Goal: Information Seeking & Learning: Learn about a topic

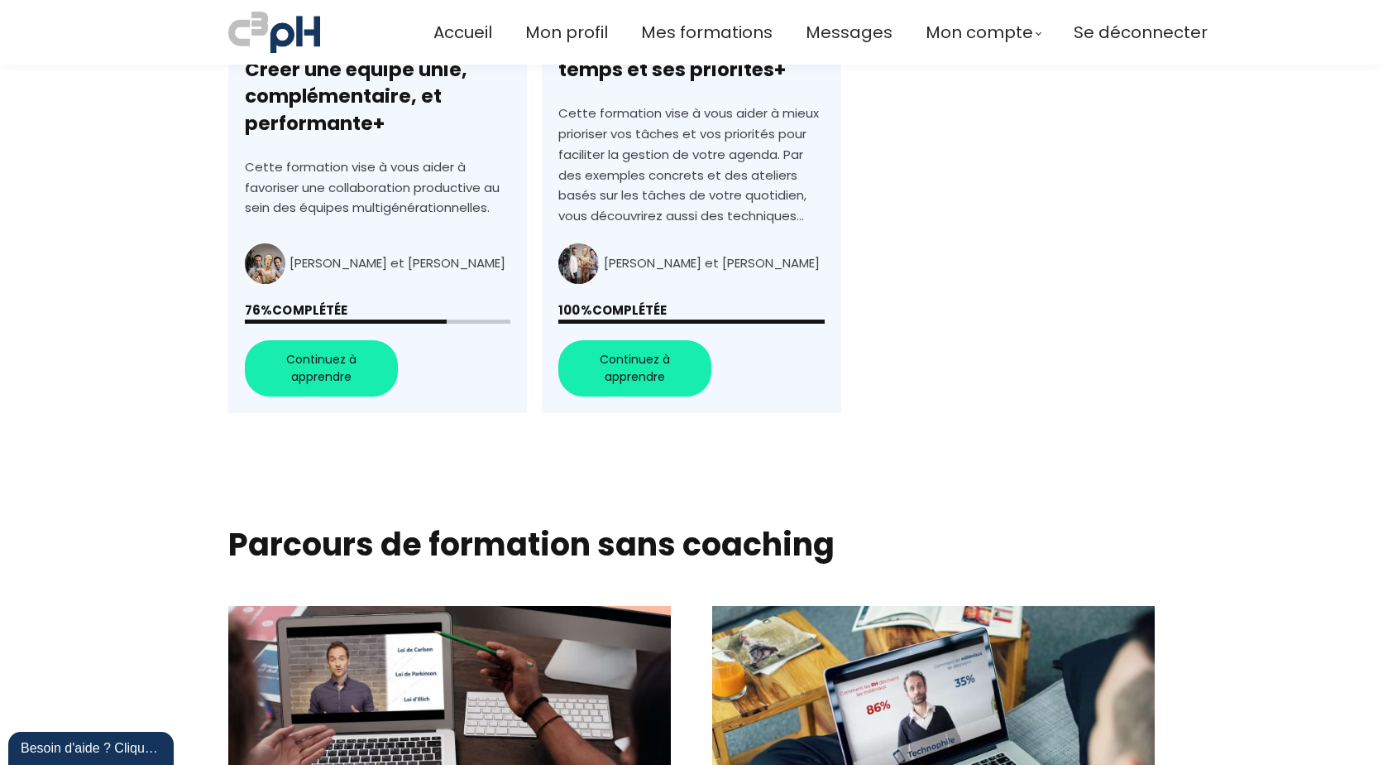
scroll to position [745, 0]
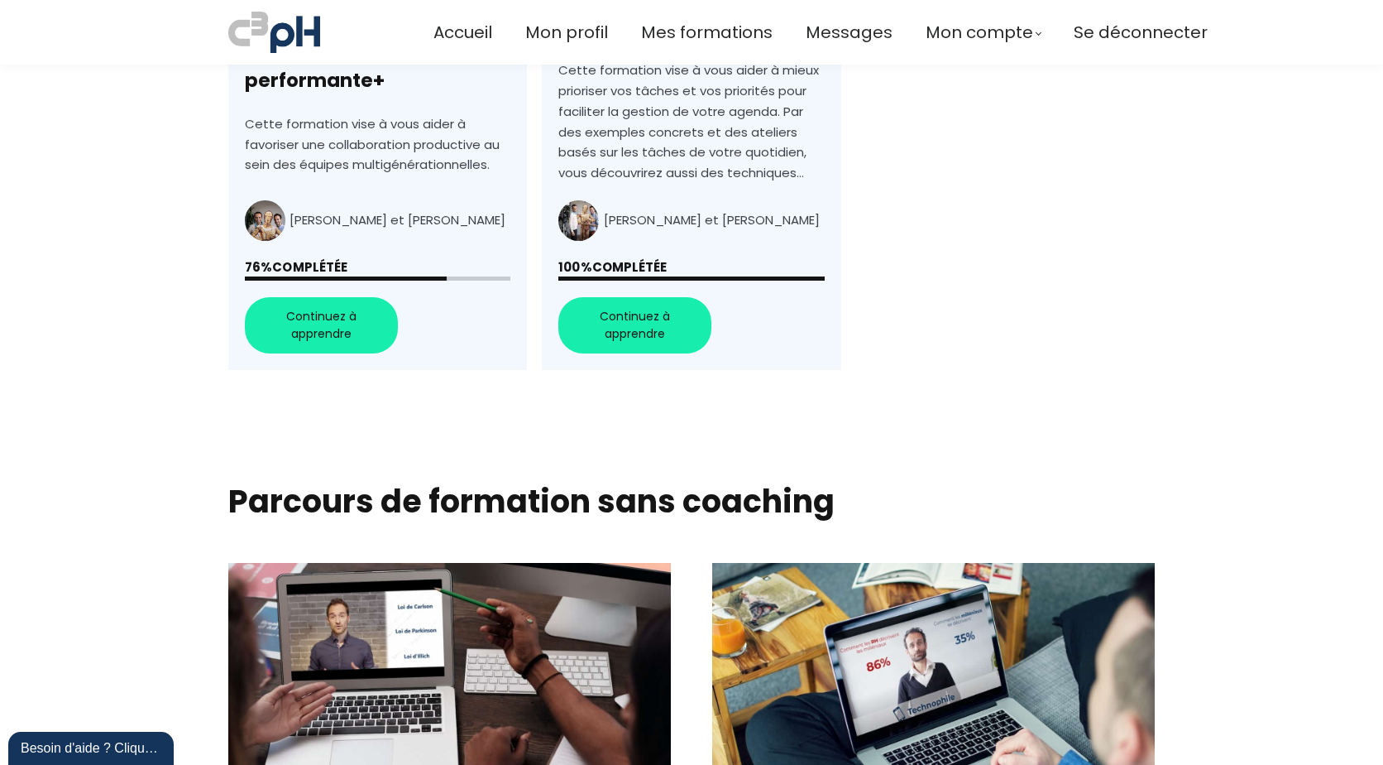
click at [352, 335] on link "+Générations au travail : Créer une équipe unie, complémentaire, et performante+" at bounding box center [377, 86] width 299 height 568
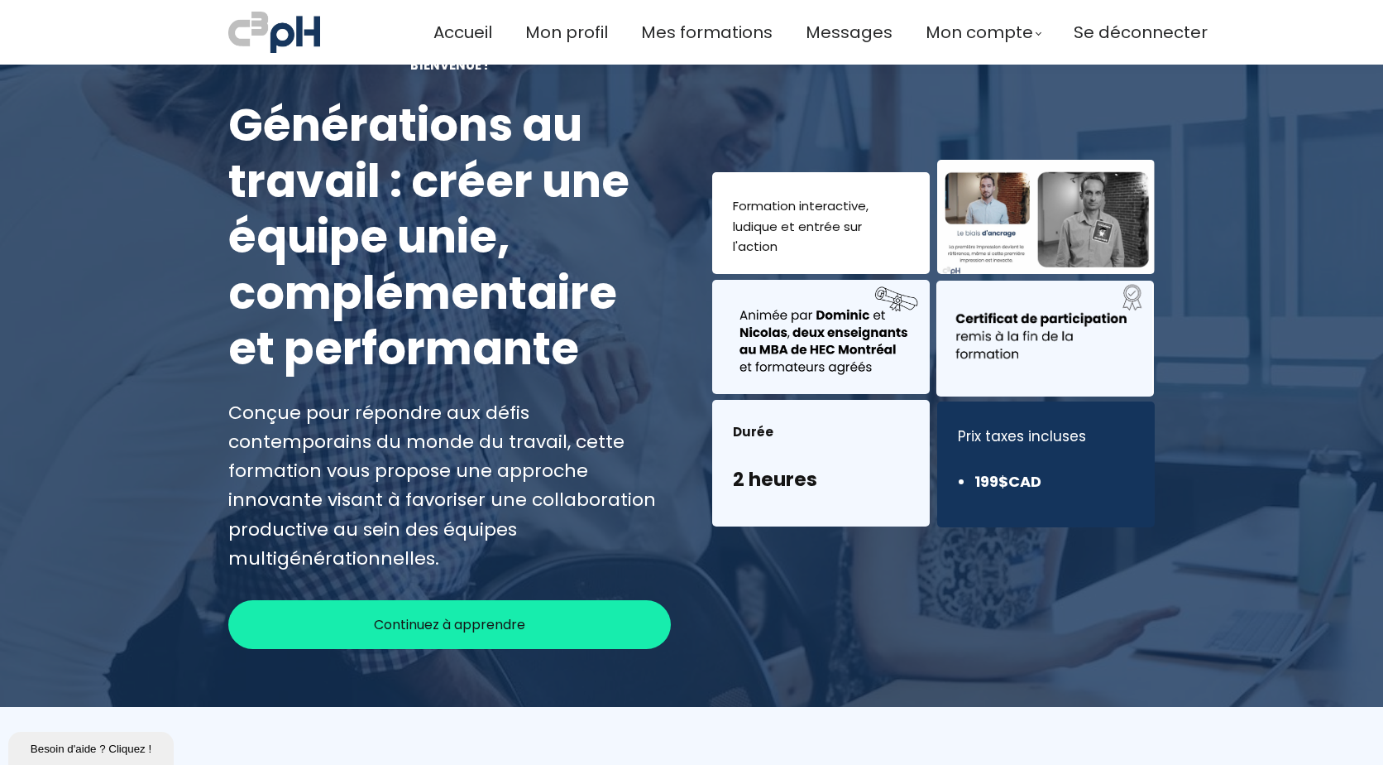
scroll to position [165, 0]
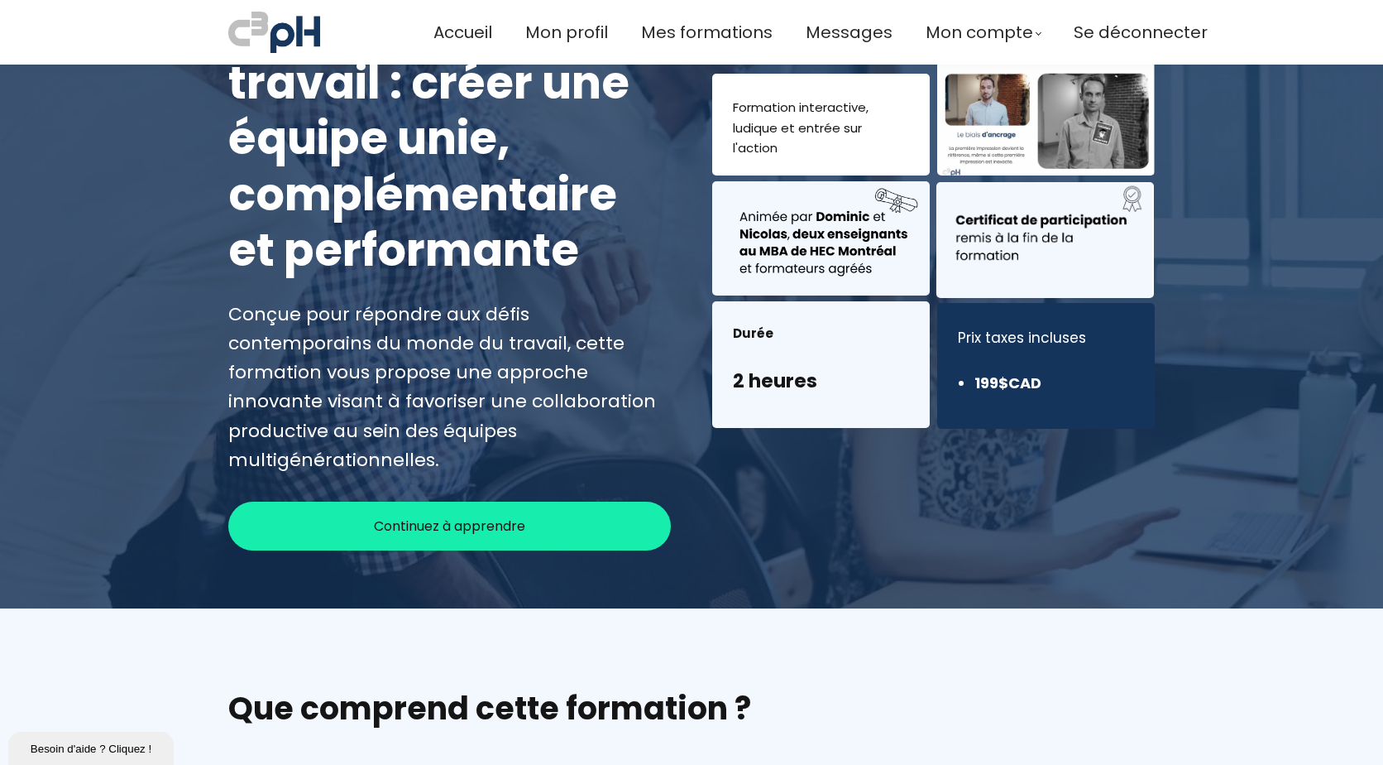
click at [559, 501] on div "Continuez à apprendre" at bounding box center [449, 525] width 443 height 49
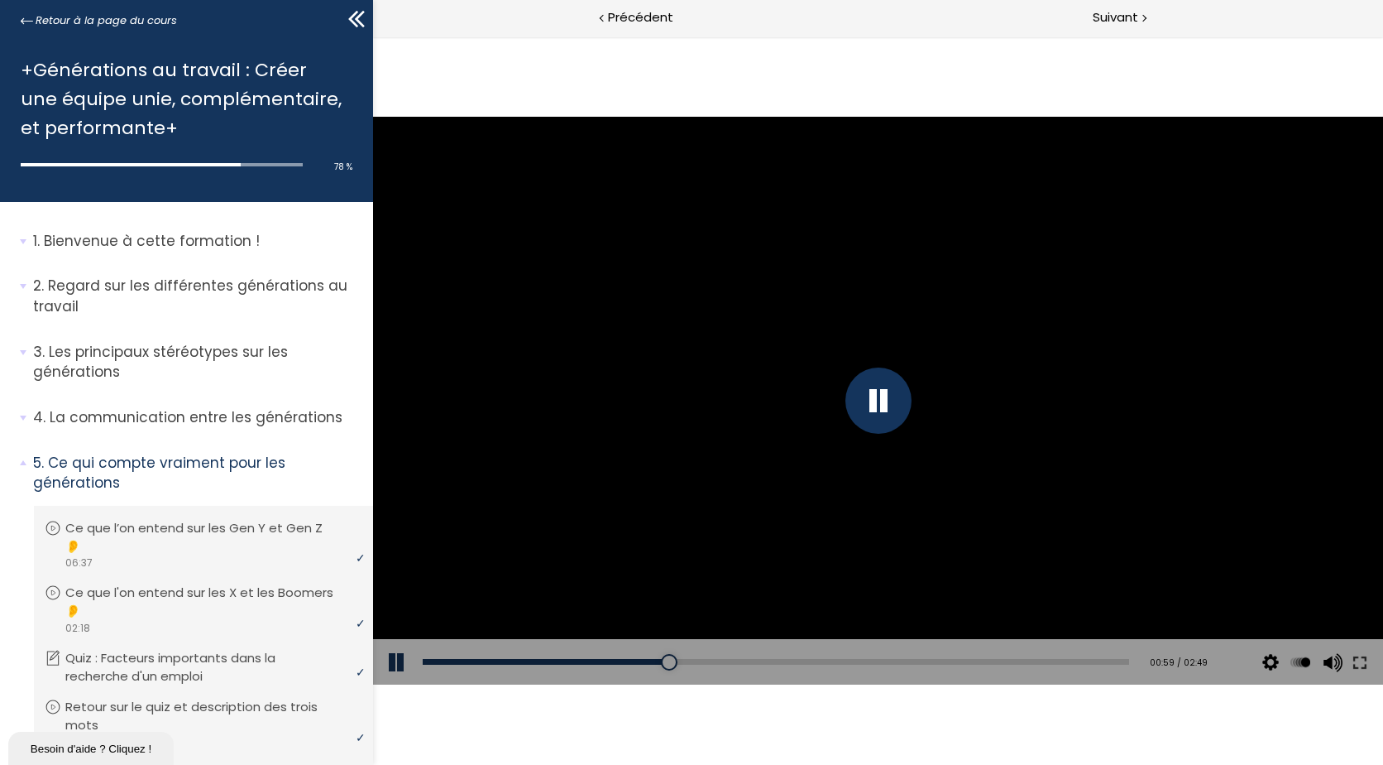
click at [880, 389] on div at bounding box center [879, 400] width 66 height 66
